Goal: Find specific page/section: Find specific page/section

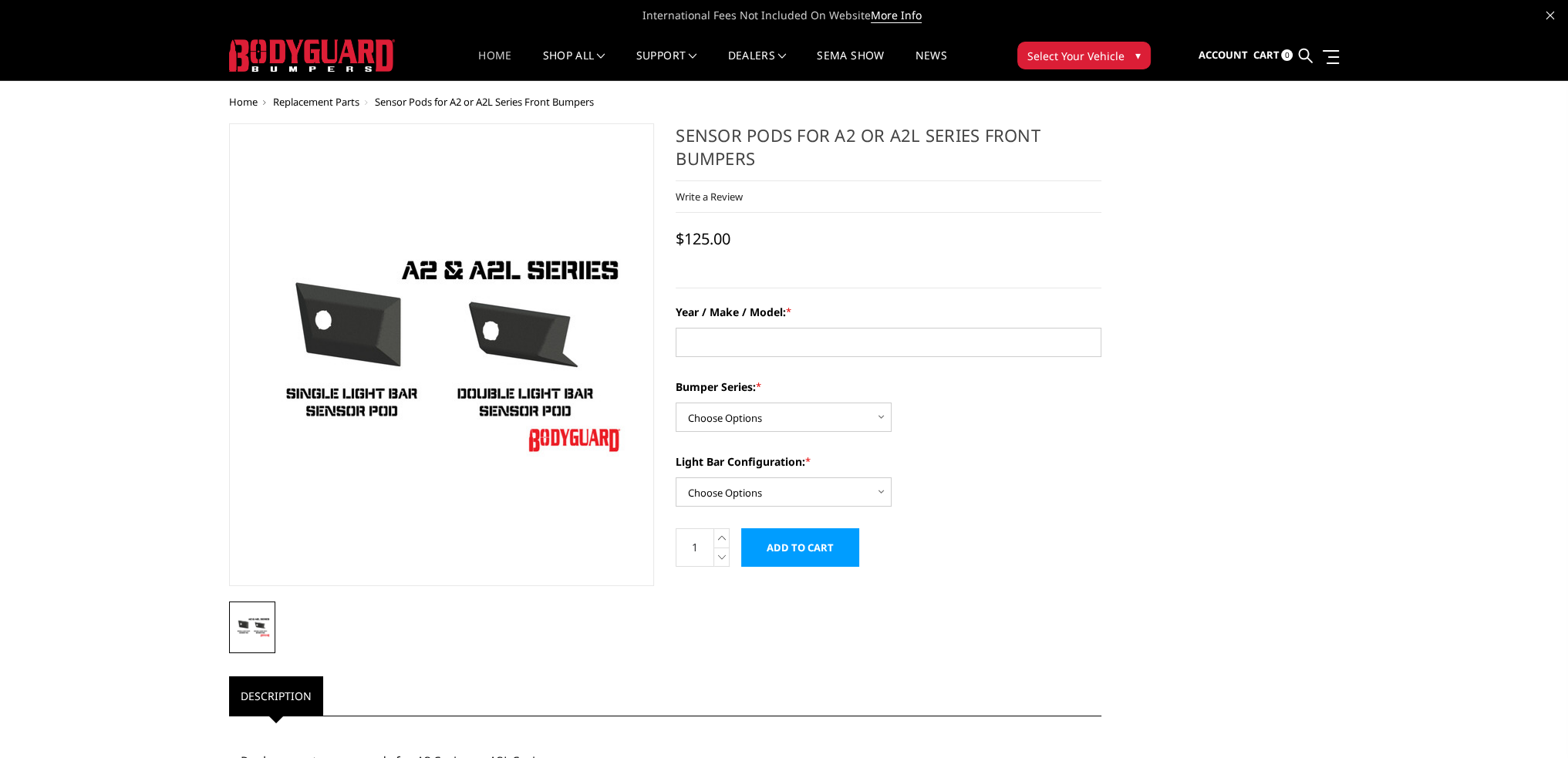
click at [489, 55] on link "Home" at bounding box center [495, 65] width 33 height 30
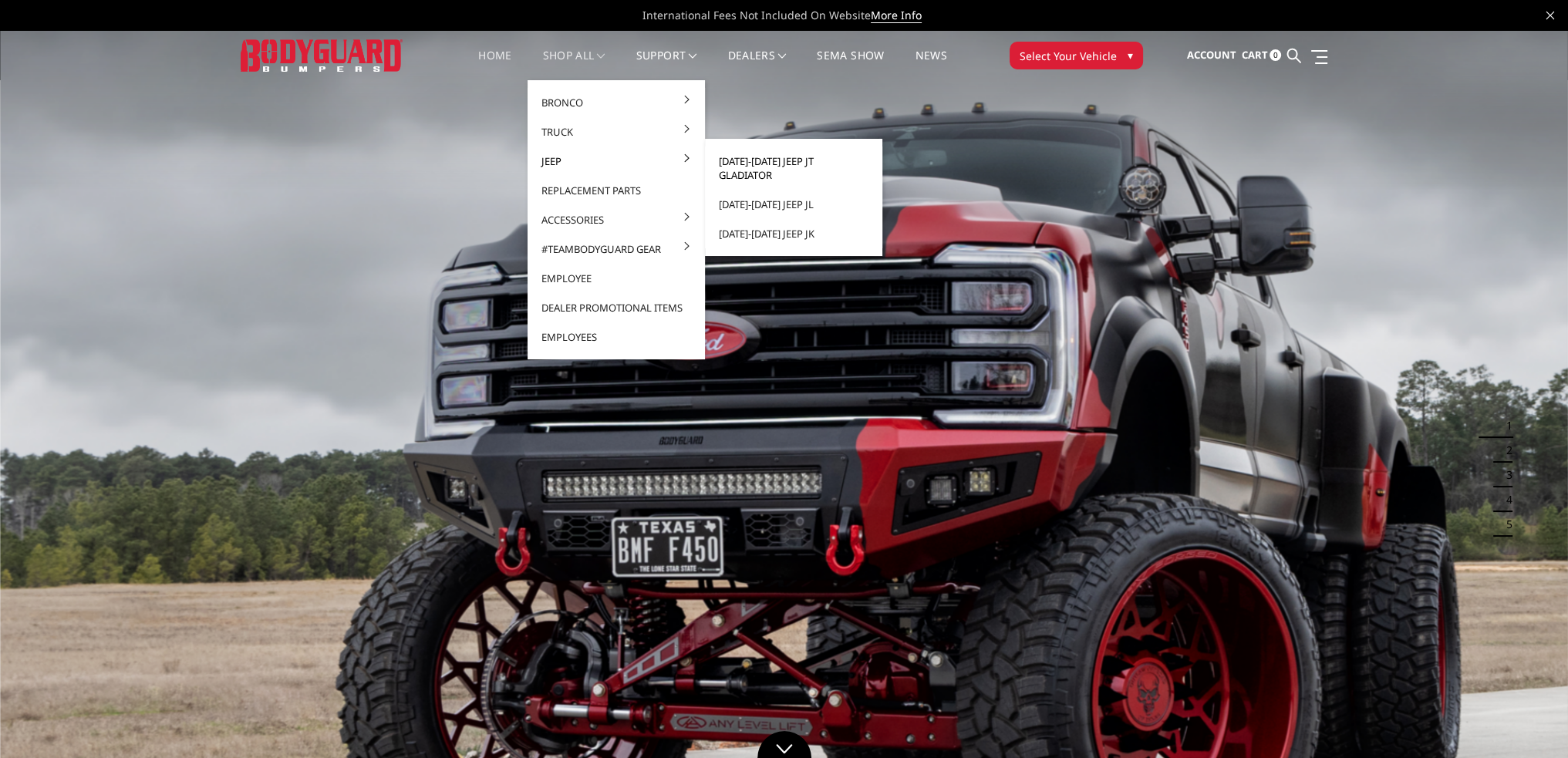
click at [775, 168] on link "[DATE]-[DATE] Jeep JT Gladiator" at bounding box center [794, 168] width 165 height 43
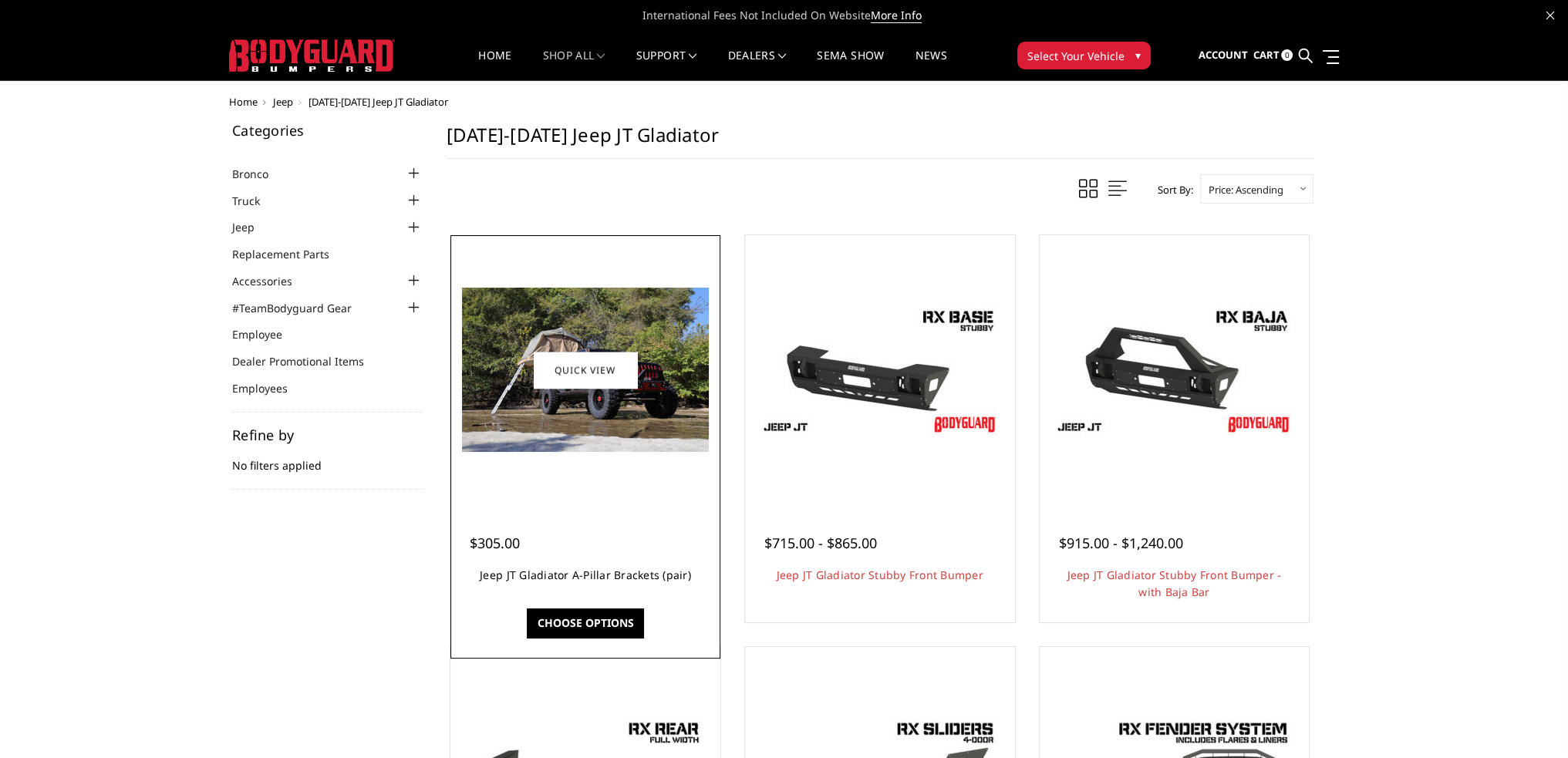
click at [605, 568] on link "Jeep JT Gladiator A-Pillar Brackets (pair)" at bounding box center [585, 575] width 211 height 15
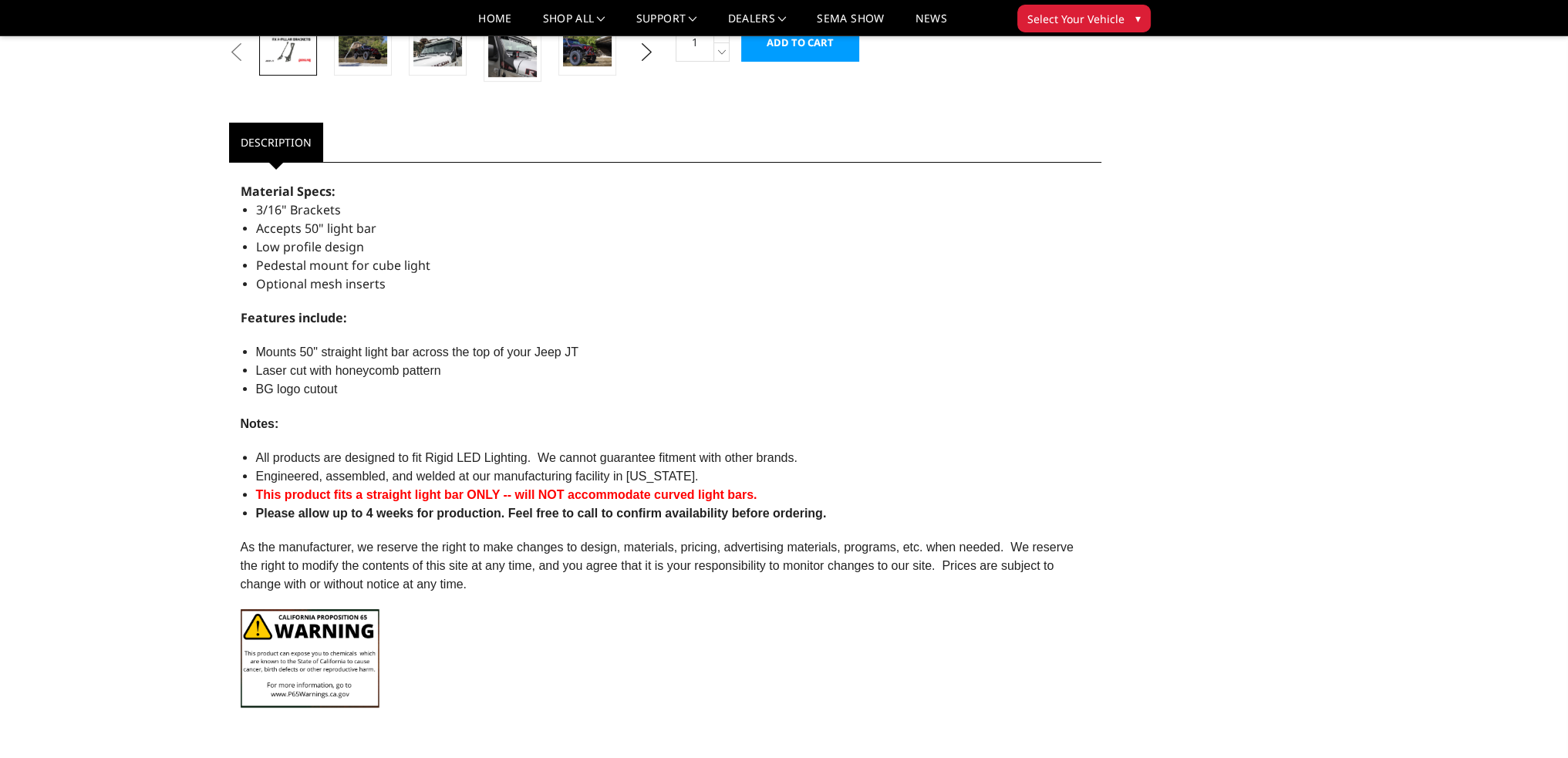
scroll to position [540, 0]
